Goal: Transaction & Acquisition: Purchase product/service

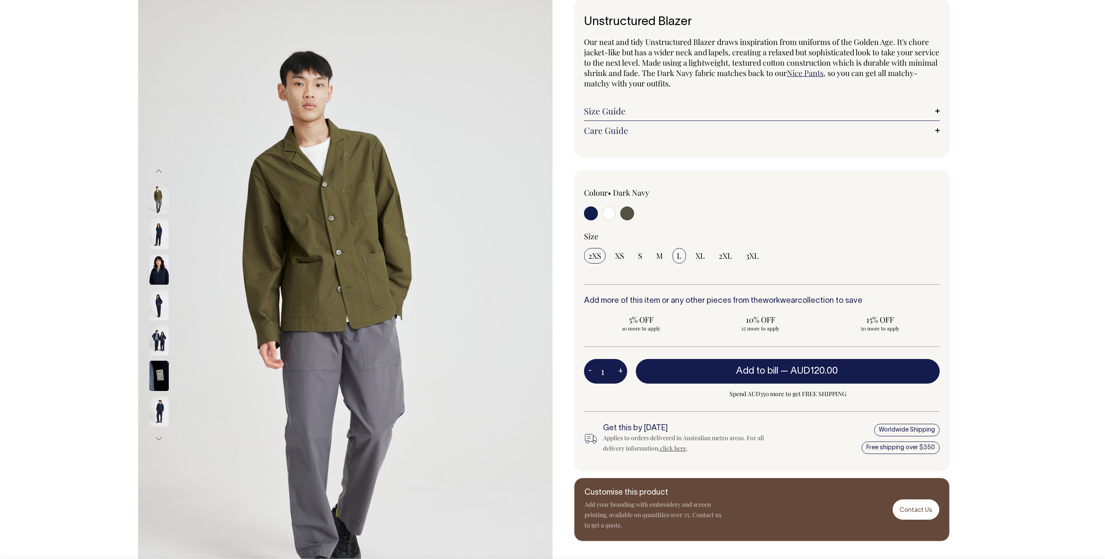
scroll to position [52, 0]
click at [678, 256] on span "L" at bounding box center [679, 255] width 5 height 10
click at [678, 256] on input "L" at bounding box center [679, 255] width 13 height 16
radio input "true"
select select "L"
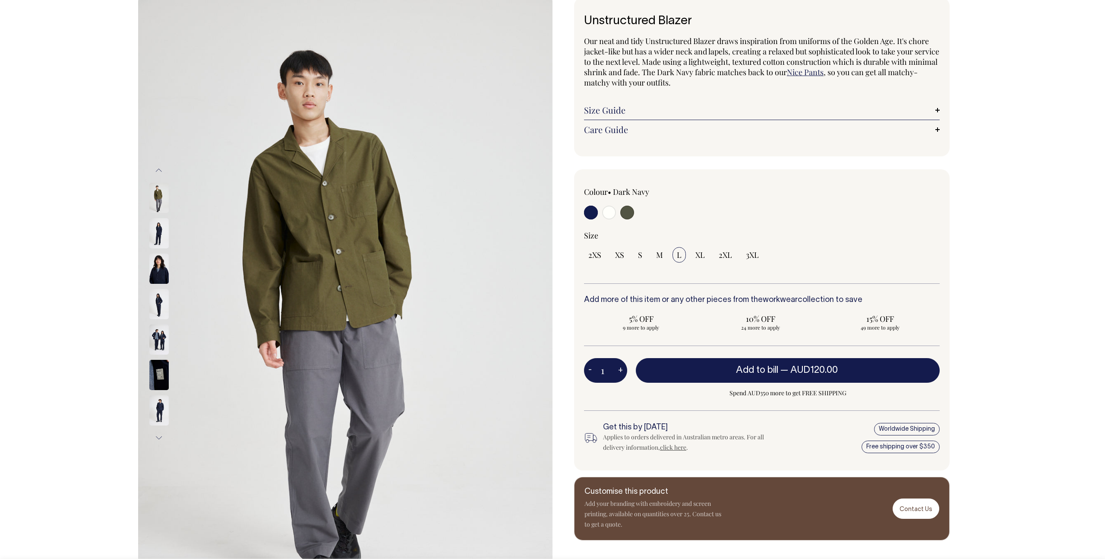
click at [626, 105] on link "Size Guide" at bounding box center [762, 110] width 356 height 10
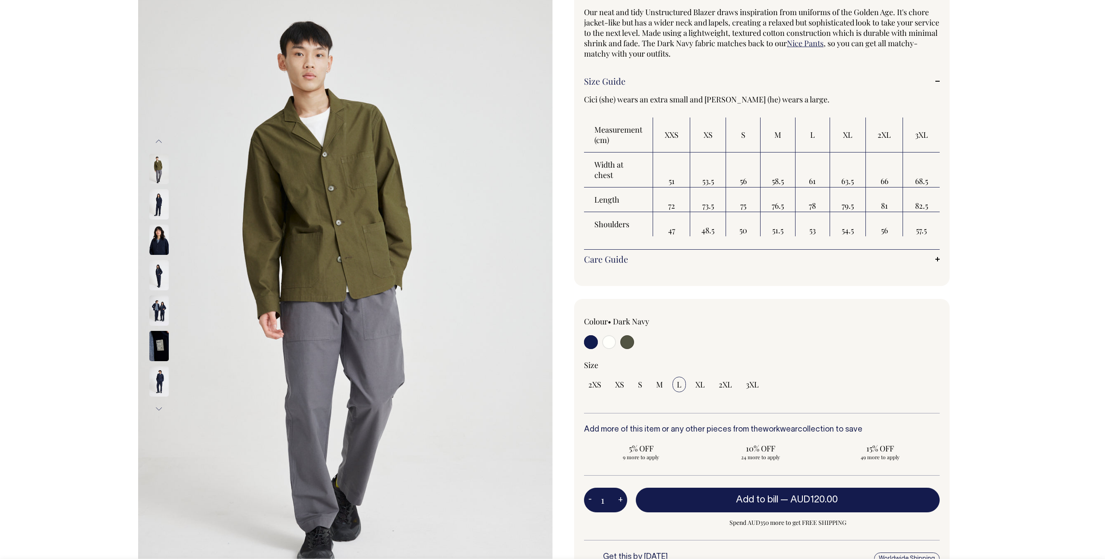
scroll to position [82, 0]
drag, startPoint x: 836, startPoint y: 206, endPoint x: 855, endPoint y: 206, distance: 19.9
click at [855, 206] on td "79.5" at bounding box center [848, 199] width 36 height 25
drag, startPoint x: 857, startPoint y: 207, endPoint x: 833, endPoint y: 207, distance: 24.2
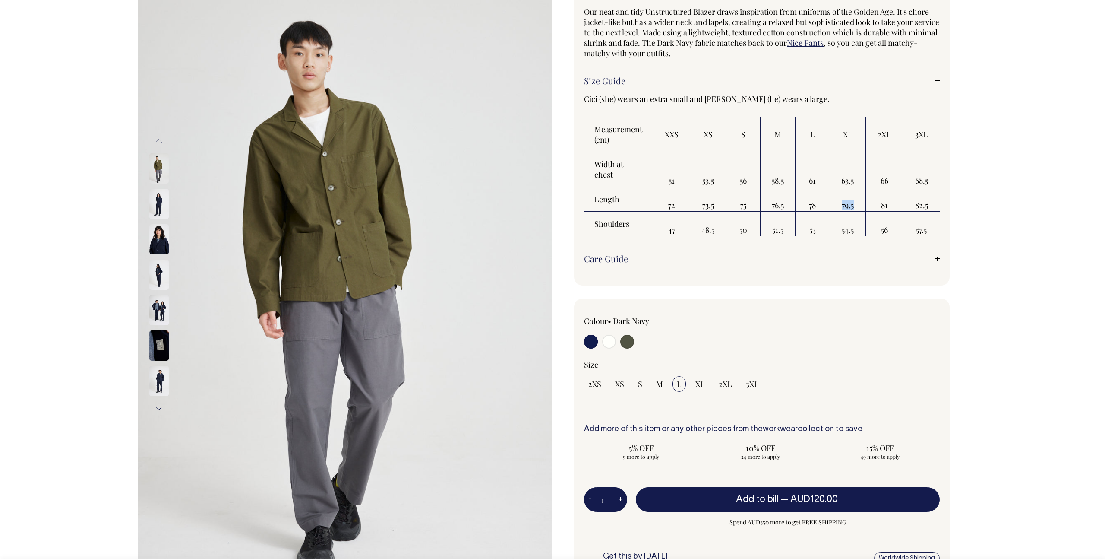
click at [833, 207] on td "79.5" at bounding box center [848, 199] width 36 height 25
click at [753, 363] on div "Size" at bounding box center [762, 364] width 356 height 10
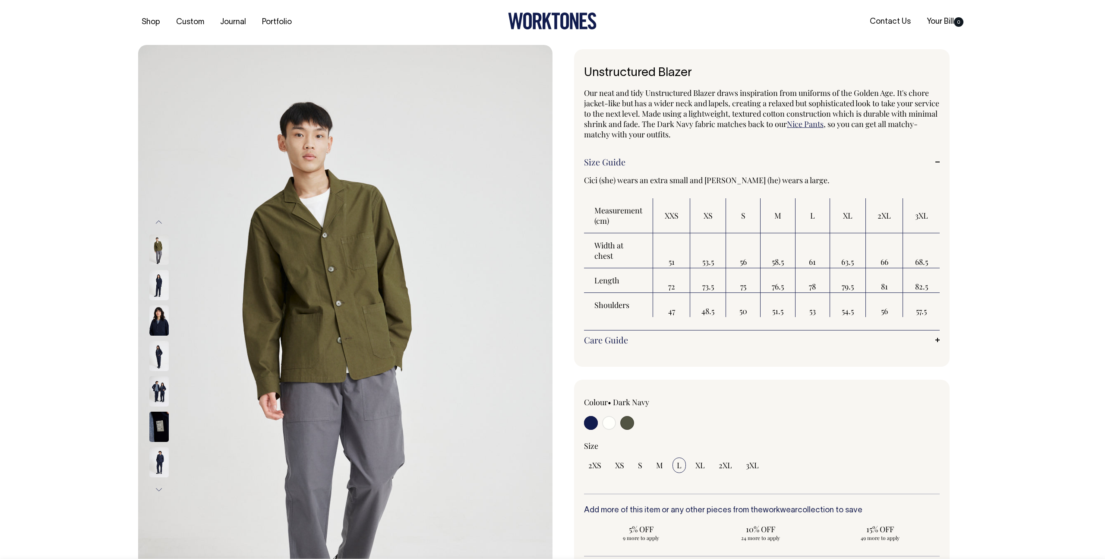
scroll to position [0, 0]
click at [158, 486] on button "Next" at bounding box center [158, 489] width 13 height 19
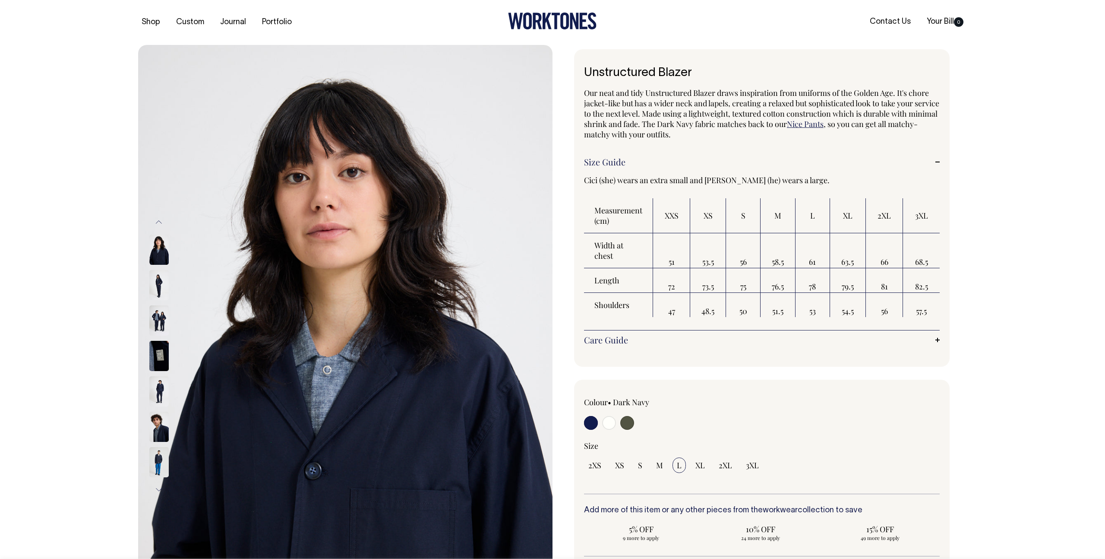
click at [760, 345] on div "Care Guide Care Guide As with all nice things, please treat our garments with c…" at bounding box center [762, 339] width 356 height 19
click at [938, 336] on link "Care Guide" at bounding box center [762, 340] width 356 height 10
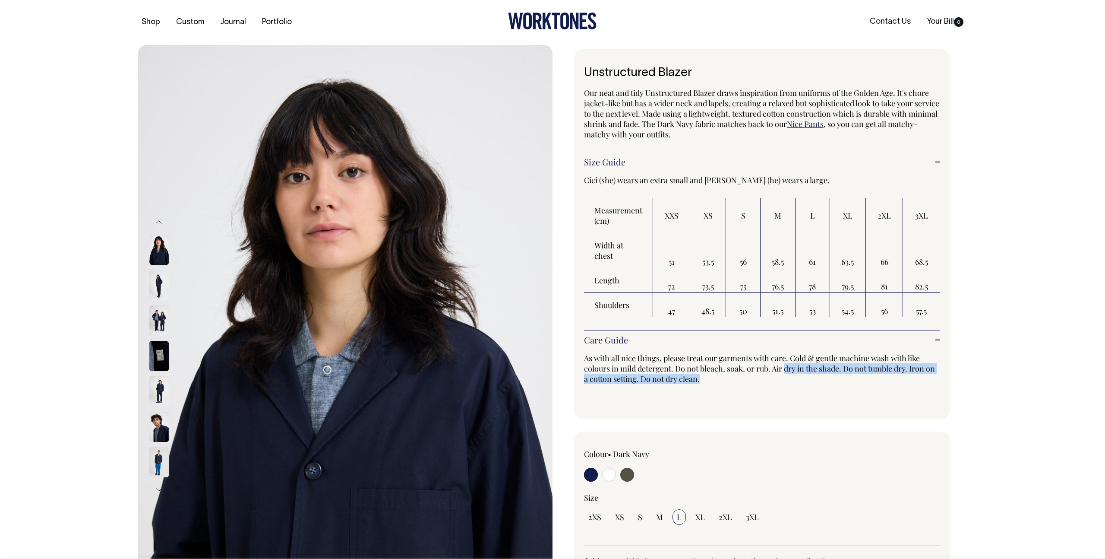
drag, startPoint x: 788, startPoint y: 364, endPoint x: 786, endPoint y: 397, distance: 32.9
click at [786, 398] on div "Care Guide Care Guide As with all nice things, please treat our garments with c…" at bounding box center [762, 365] width 356 height 71
click at [786, 397] on div "Care Guide Care Guide As with all nice things, please treat our garments with c…" at bounding box center [762, 365] width 356 height 71
click at [824, 127] on link "Nice Pants" at bounding box center [805, 124] width 37 height 10
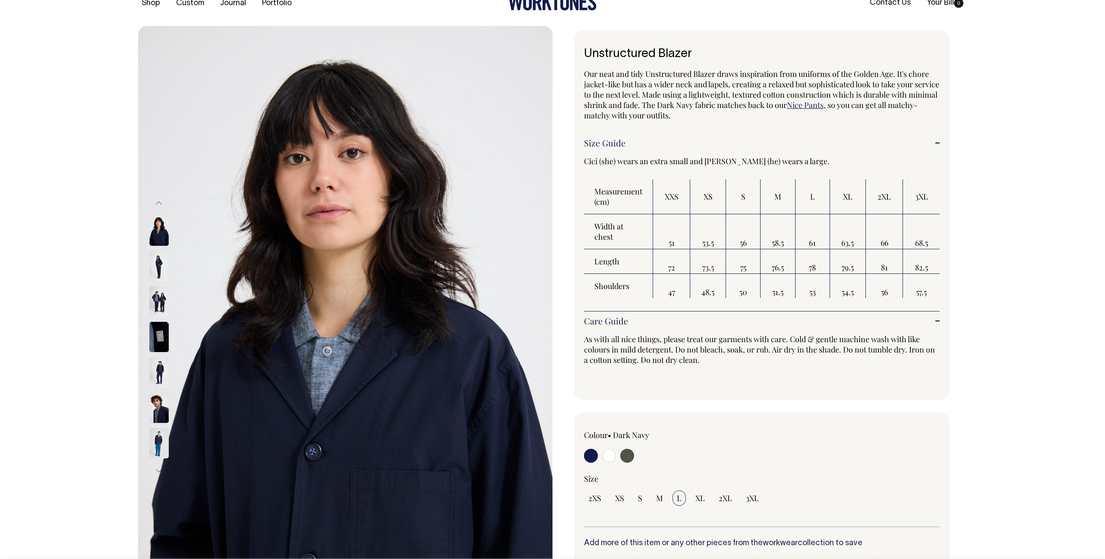
scroll to position [20, 0]
drag, startPoint x: 700, startPoint y: 235, endPoint x: 820, endPoint y: 240, distance: 120.1
click at [823, 241] on tr "Width at chest 51 53.5 56 58.5 61 63.5 66 68.5" at bounding box center [762, 231] width 356 height 35
click at [820, 240] on td "61" at bounding box center [813, 231] width 35 height 35
drag, startPoint x: 811, startPoint y: 240, endPoint x: 819, endPoint y: 269, distance: 30.0
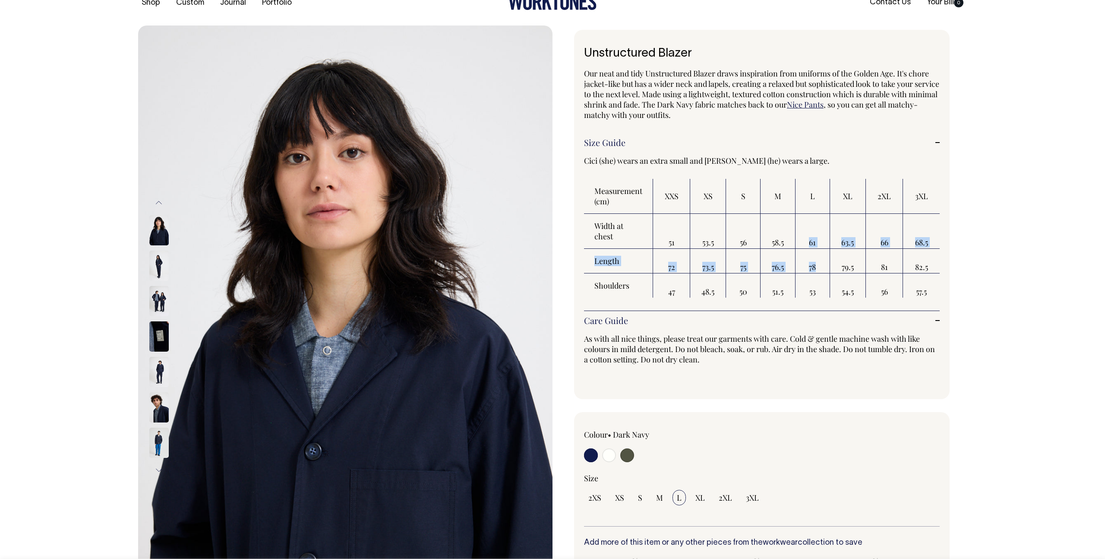
click at [819, 270] on tbody "Width at chest 51 53.5 56 58.5 61 63.5 66 68.5 Length 72 73.5 75 76.5 78 79.5 8…" at bounding box center [762, 256] width 356 height 84
click at [819, 269] on td "78" at bounding box center [813, 261] width 35 height 25
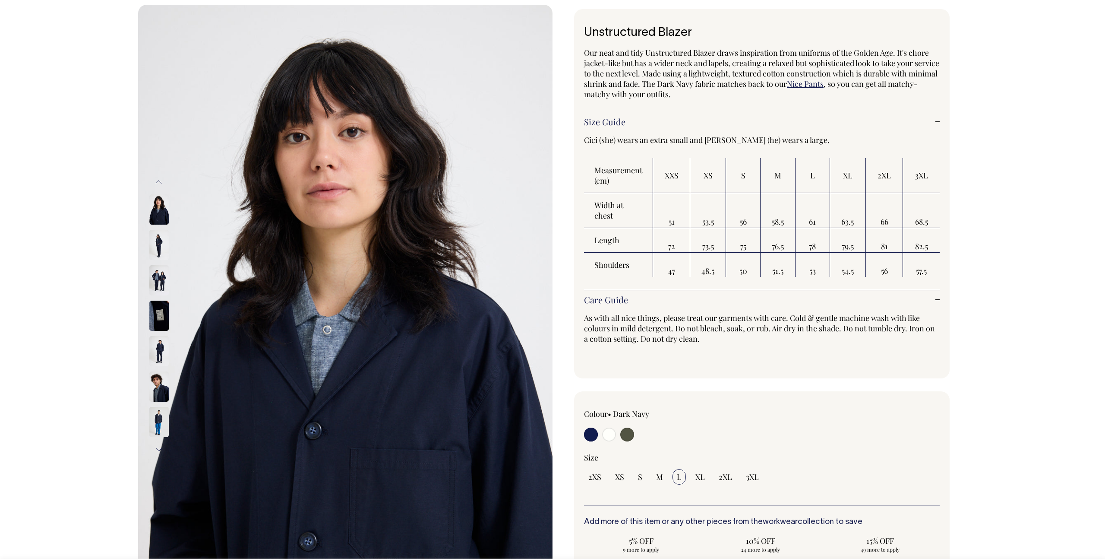
scroll to position [41, 0]
drag, startPoint x: 800, startPoint y: 221, endPoint x: 816, endPoint y: 222, distance: 16.0
click at [816, 222] on td "61" at bounding box center [813, 210] width 35 height 35
click at [154, 348] on img at bounding box center [158, 351] width 19 height 30
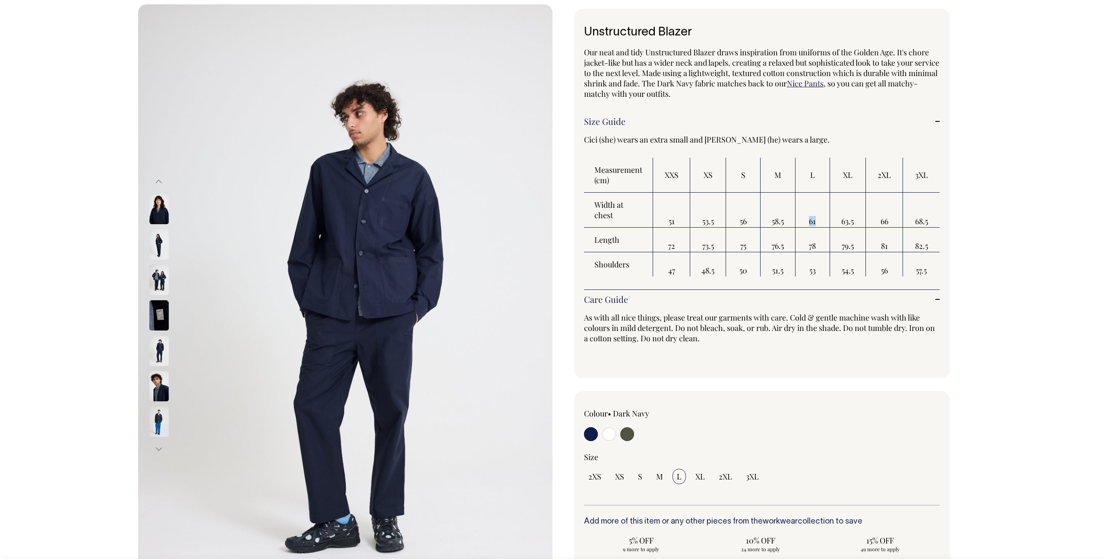
click at [161, 356] on img at bounding box center [158, 351] width 19 height 30
click at [159, 360] on img at bounding box center [158, 351] width 19 height 30
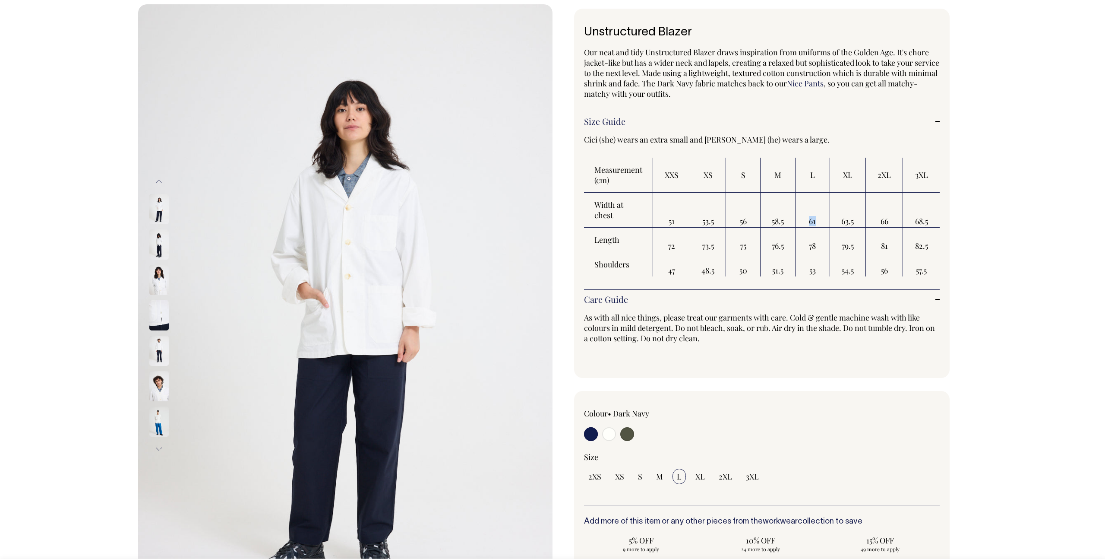
click at [155, 344] on img at bounding box center [158, 351] width 19 height 30
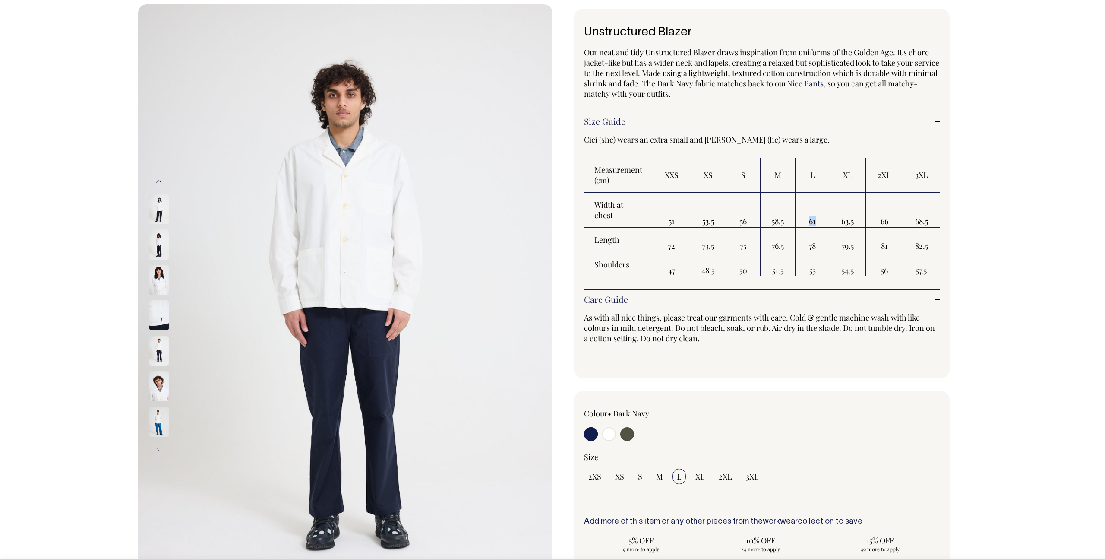
click at [157, 310] on img at bounding box center [158, 315] width 19 height 30
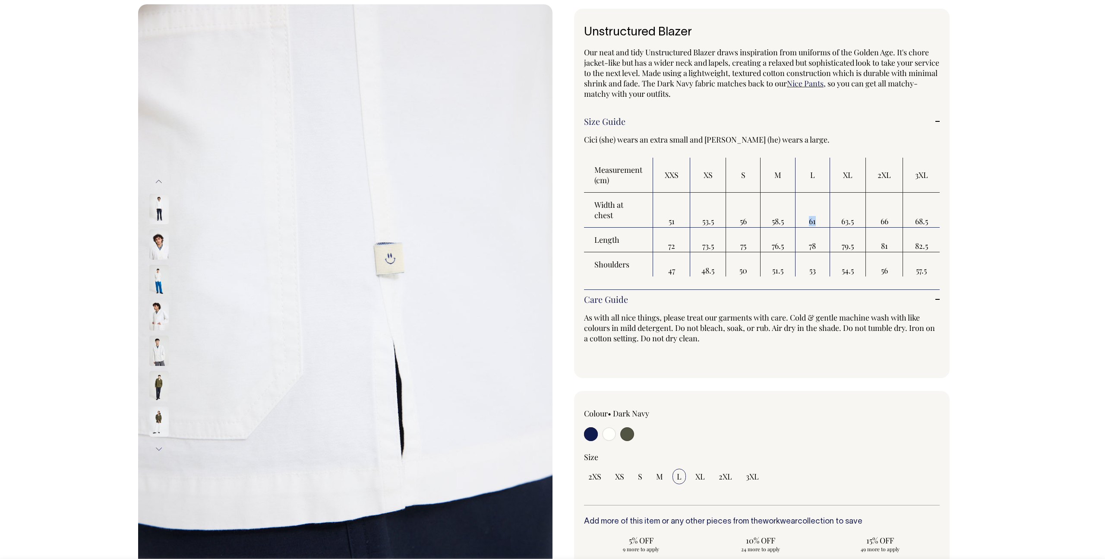
click at [158, 282] on div at bounding box center [170, 456] width 43 height 1947
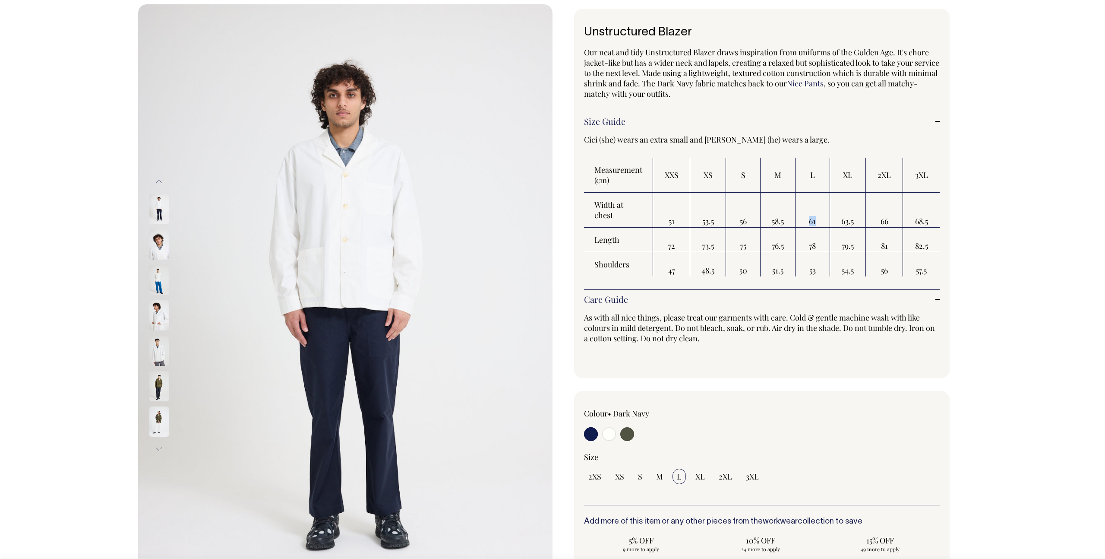
click at [152, 217] on img at bounding box center [158, 209] width 19 height 30
click at [159, 215] on img at bounding box center [158, 209] width 19 height 30
click at [157, 219] on img at bounding box center [158, 209] width 19 height 30
click at [157, 351] on img at bounding box center [158, 351] width 19 height 30
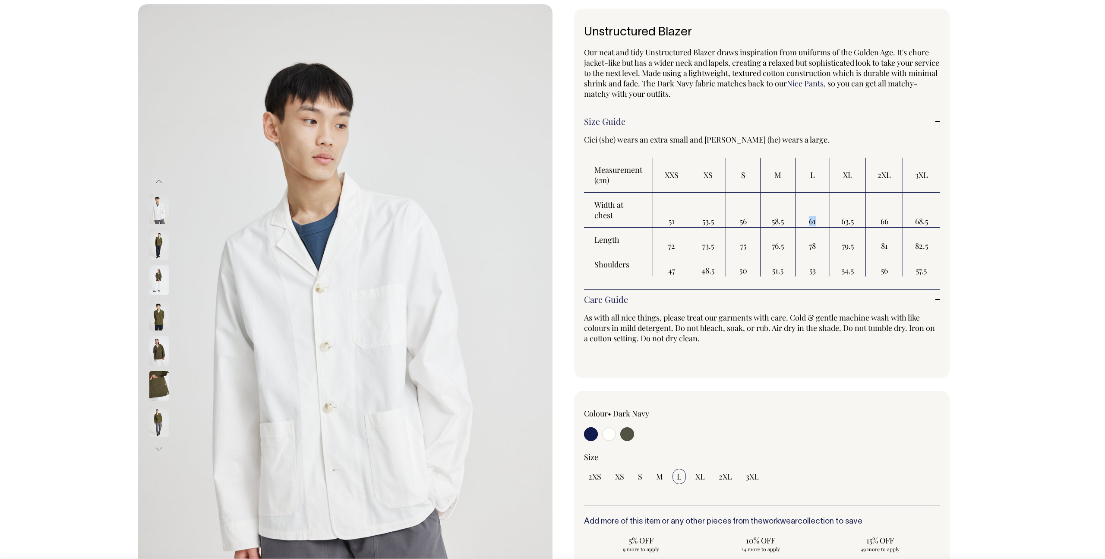
click at [157, 317] on div at bounding box center [170, 314] width 43 height 1947
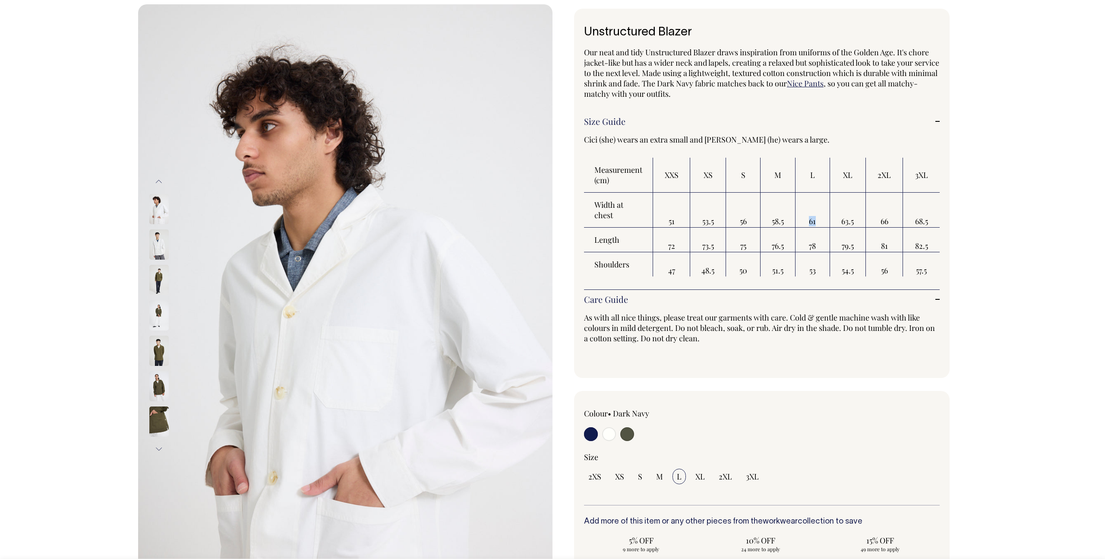
click at [160, 212] on img at bounding box center [158, 209] width 19 height 30
click at [153, 180] on button "Previous" at bounding box center [158, 181] width 13 height 19
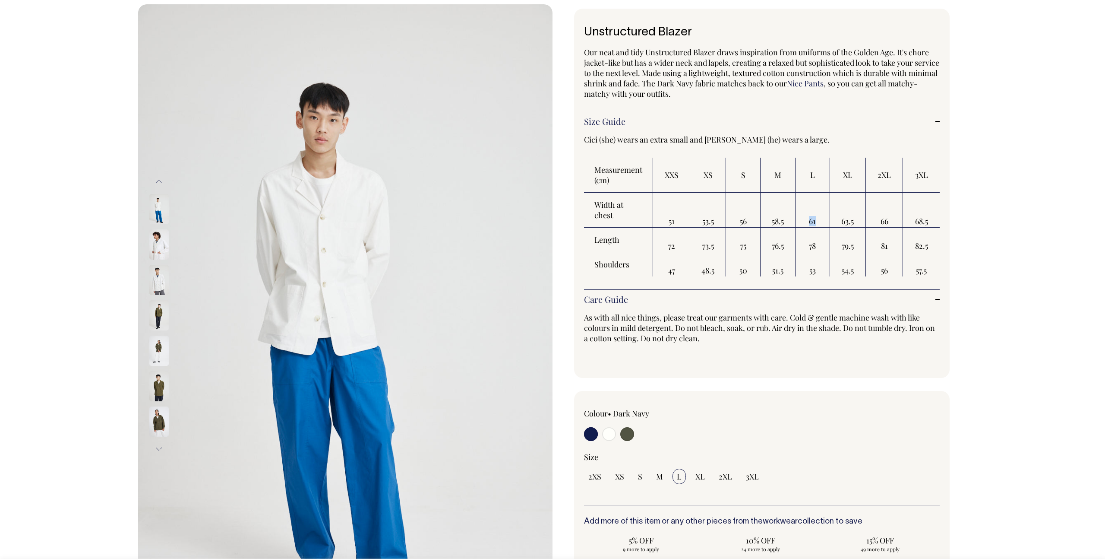
click at [157, 209] on img at bounding box center [158, 209] width 19 height 30
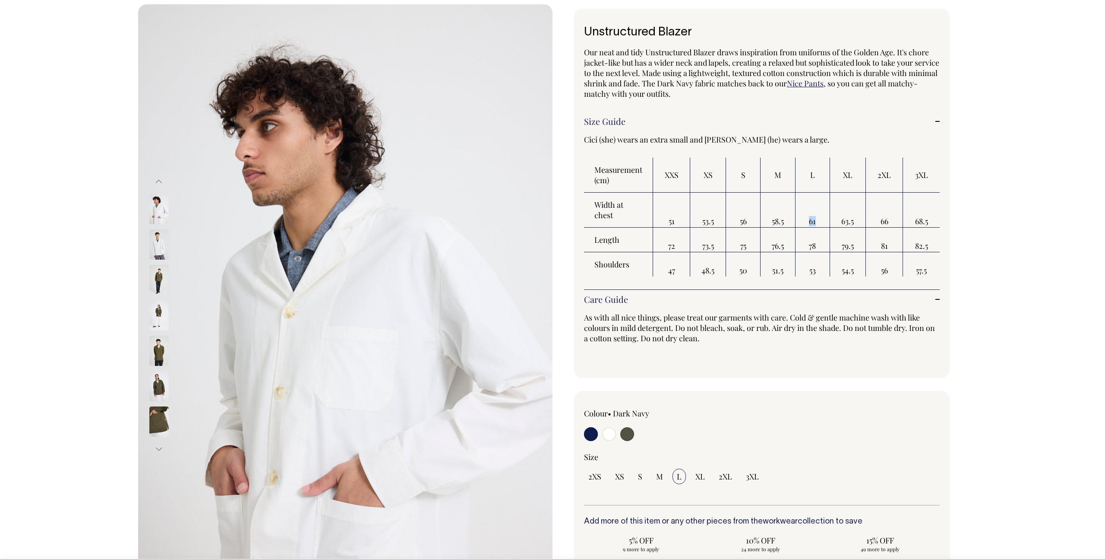
click at [159, 180] on button "Previous" at bounding box center [158, 181] width 13 height 19
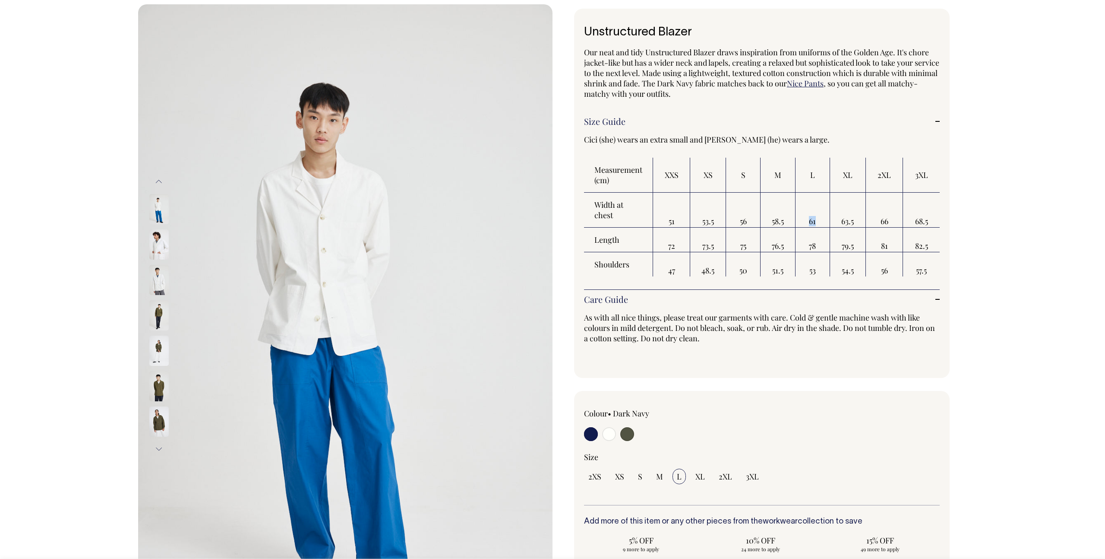
click at [160, 181] on button "Previous" at bounding box center [158, 181] width 13 height 19
click at [160, 183] on button "Previous" at bounding box center [158, 181] width 13 height 19
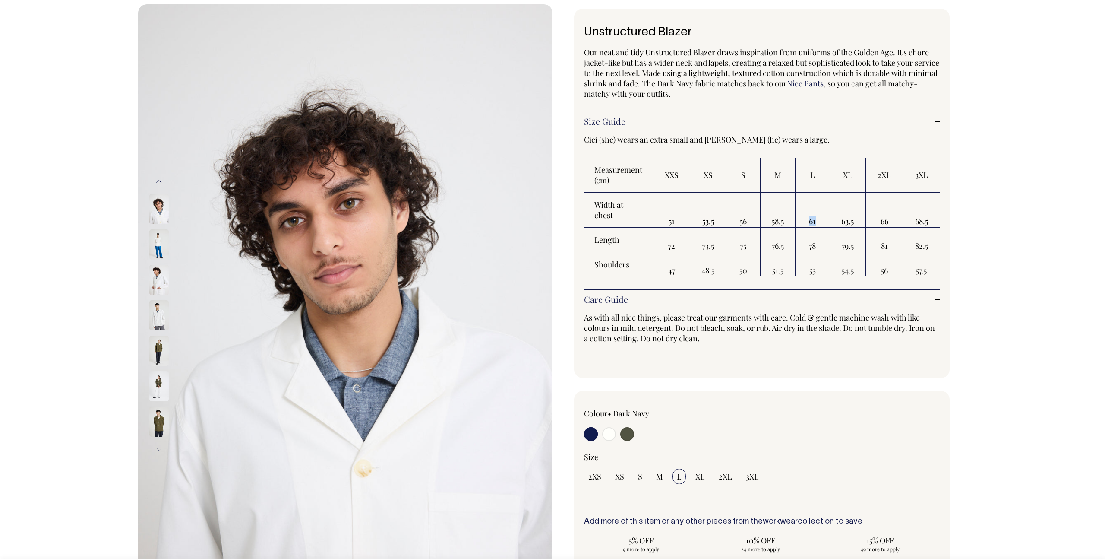
click at [160, 183] on button "Previous" at bounding box center [158, 181] width 13 height 19
click at [160, 180] on button "Previous" at bounding box center [158, 181] width 13 height 19
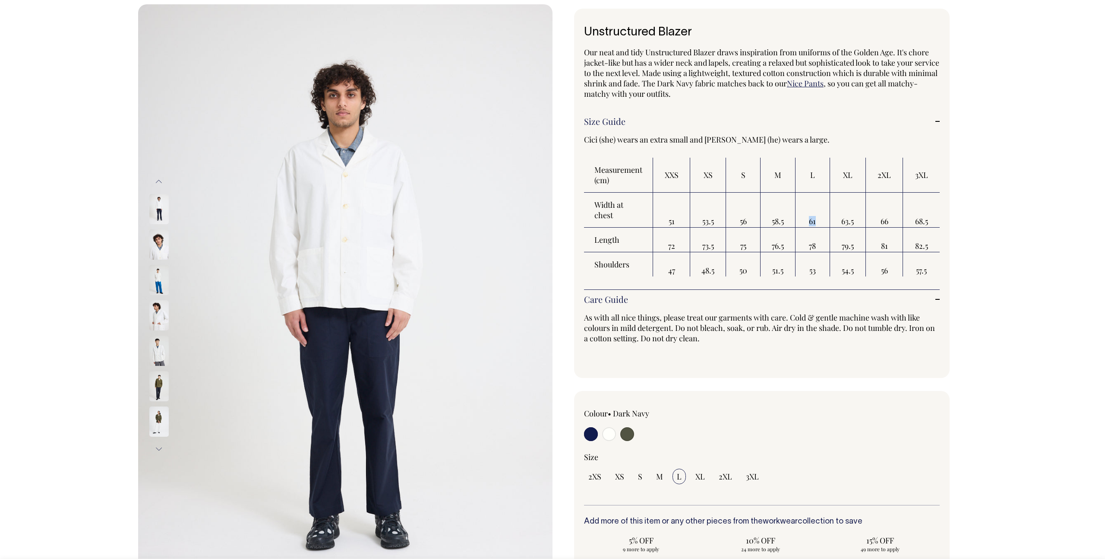
click at [155, 206] on img at bounding box center [158, 209] width 19 height 30
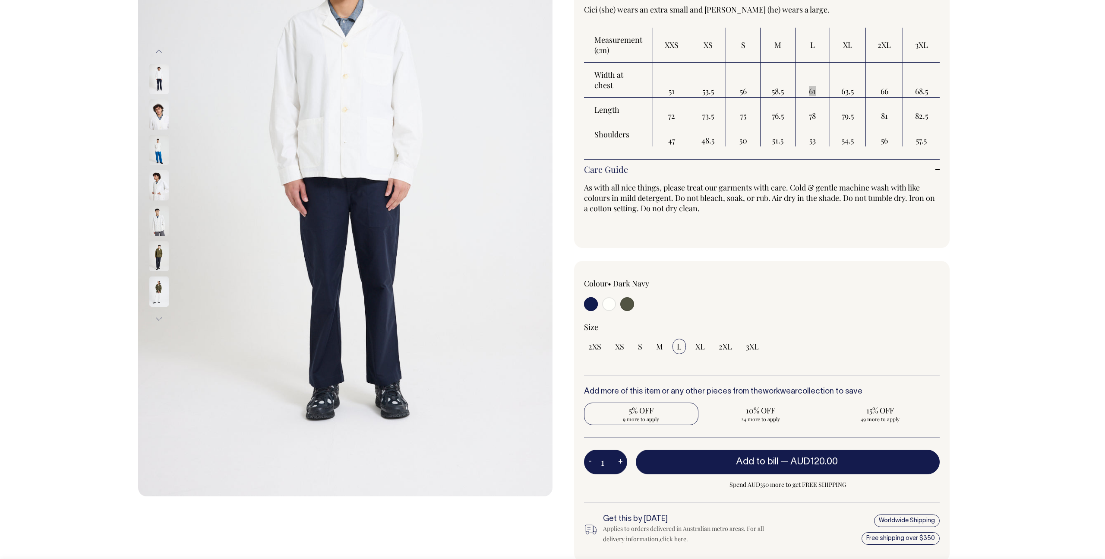
scroll to position [171, 0]
